Goal: Navigation & Orientation: Understand site structure

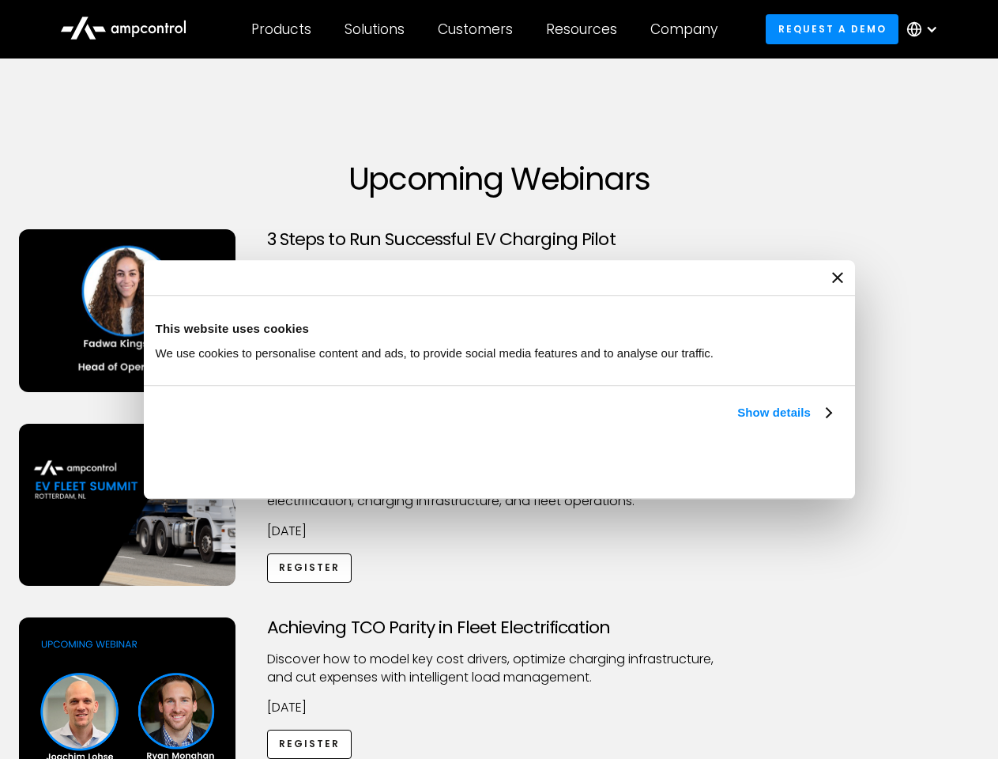
click at [737, 422] on link "Show details" at bounding box center [783, 412] width 93 height 19
click at [0, 0] on div "Necessary cookies help make a website usable by enabling basic functions like p…" at bounding box center [0, 0] width 0 height 0
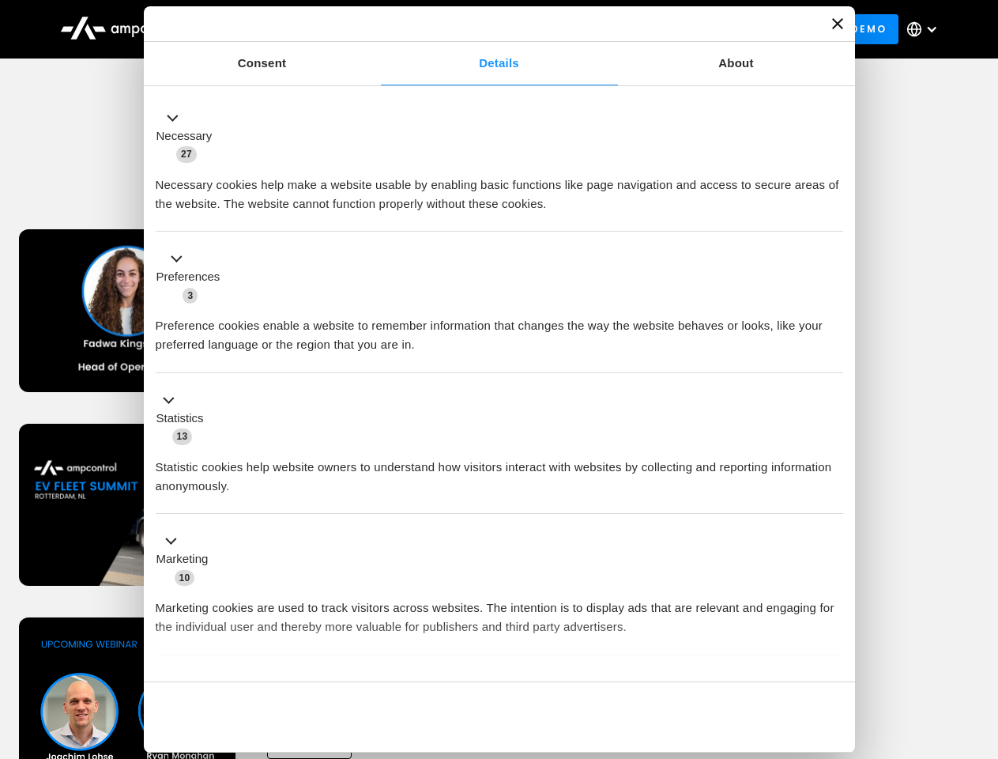
click at [981, 637] on div "Achieving TCO Parity in Fleet Electrification Discover how to model key cost dr…" at bounding box center [499, 741] width 993 height 248
click at [486, 29] on div "Customers" at bounding box center [475, 29] width 75 height 17
click at [281, 29] on div "Products" at bounding box center [281, 29] width 60 height 17
click at [375, 29] on div "Solutions" at bounding box center [375, 29] width 60 height 17
click at [478, 29] on div "Customers" at bounding box center [475, 29] width 75 height 17
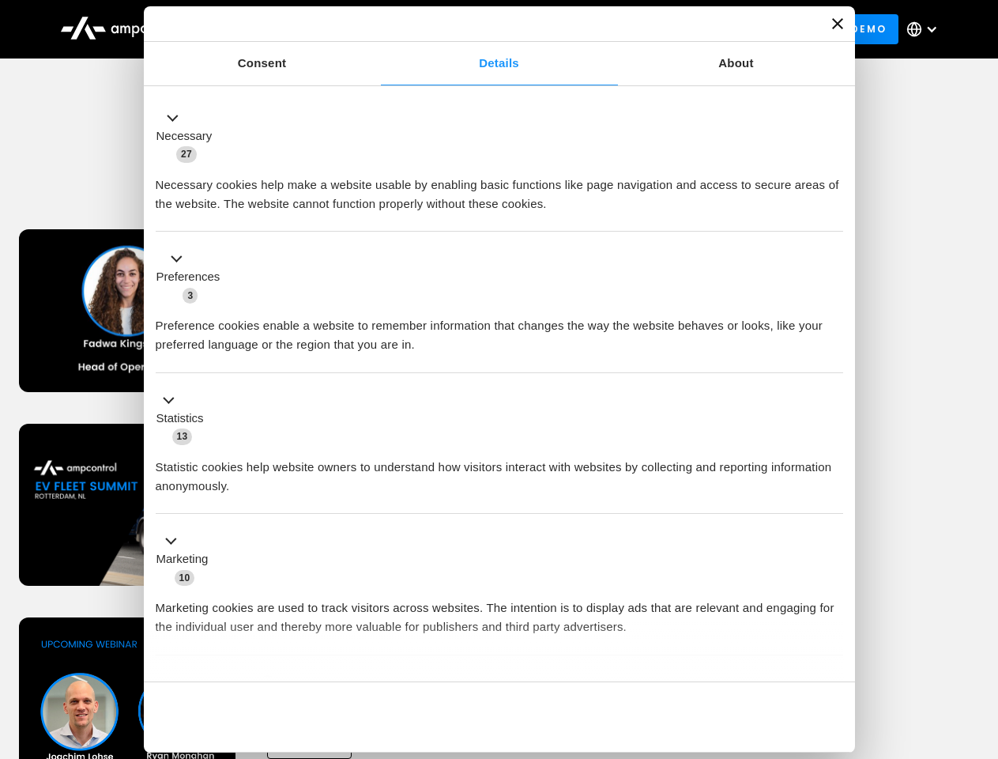
click at [585, 29] on div "Resources" at bounding box center [581, 29] width 71 height 17
click at [689, 29] on div "Company" at bounding box center [684, 29] width 67 height 17
click at [926, 29] on div at bounding box center [932, 29] width 13 height 13
